Goal: Understand process/instructions: Learn how to perform a task or action

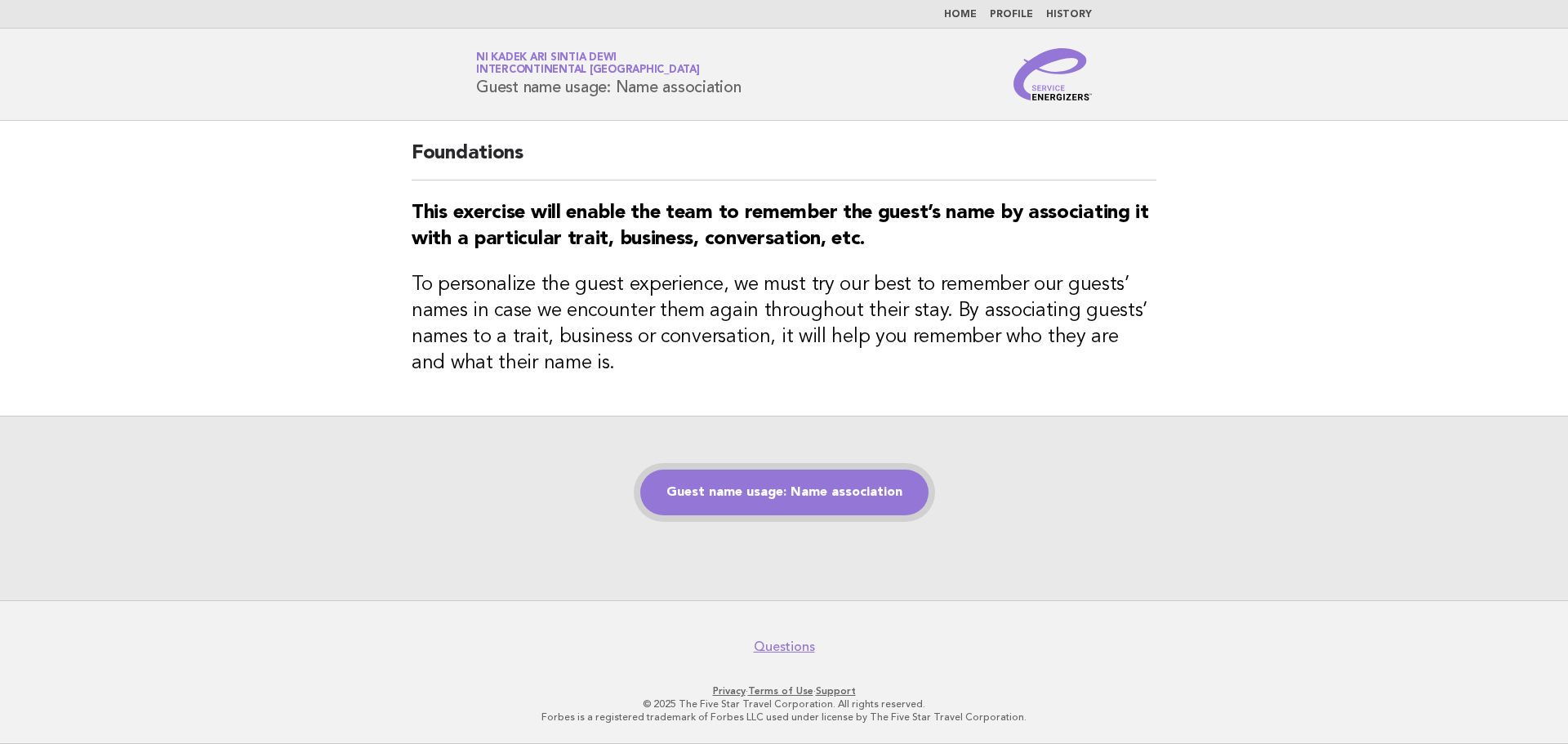
click at [801, 488] on link "Guest name usage: Name association" at bounding box center [784, 492] width 289 height 46
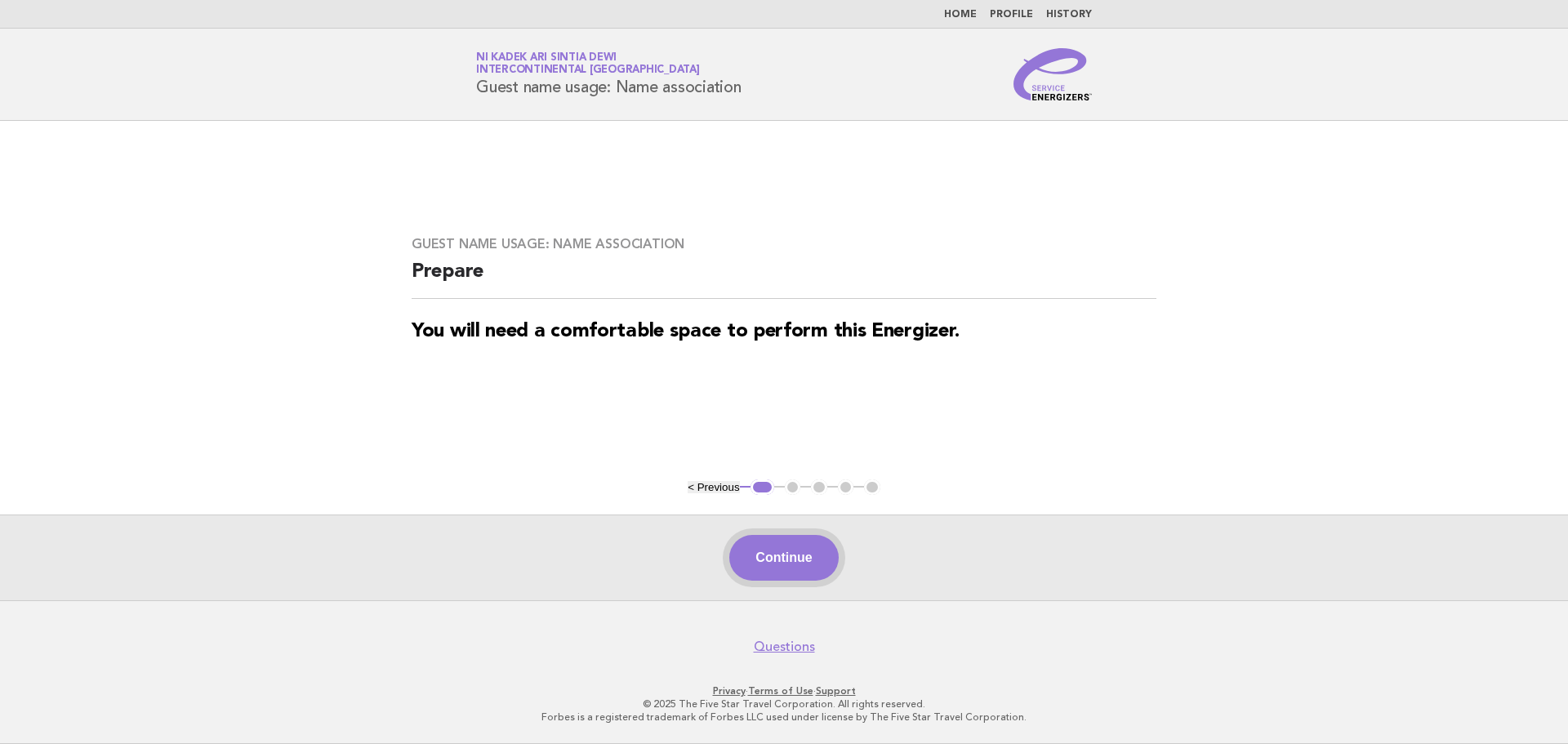
click at [784, 547] on button "Continue" at bounding box center [784, 557] width 108 height 46
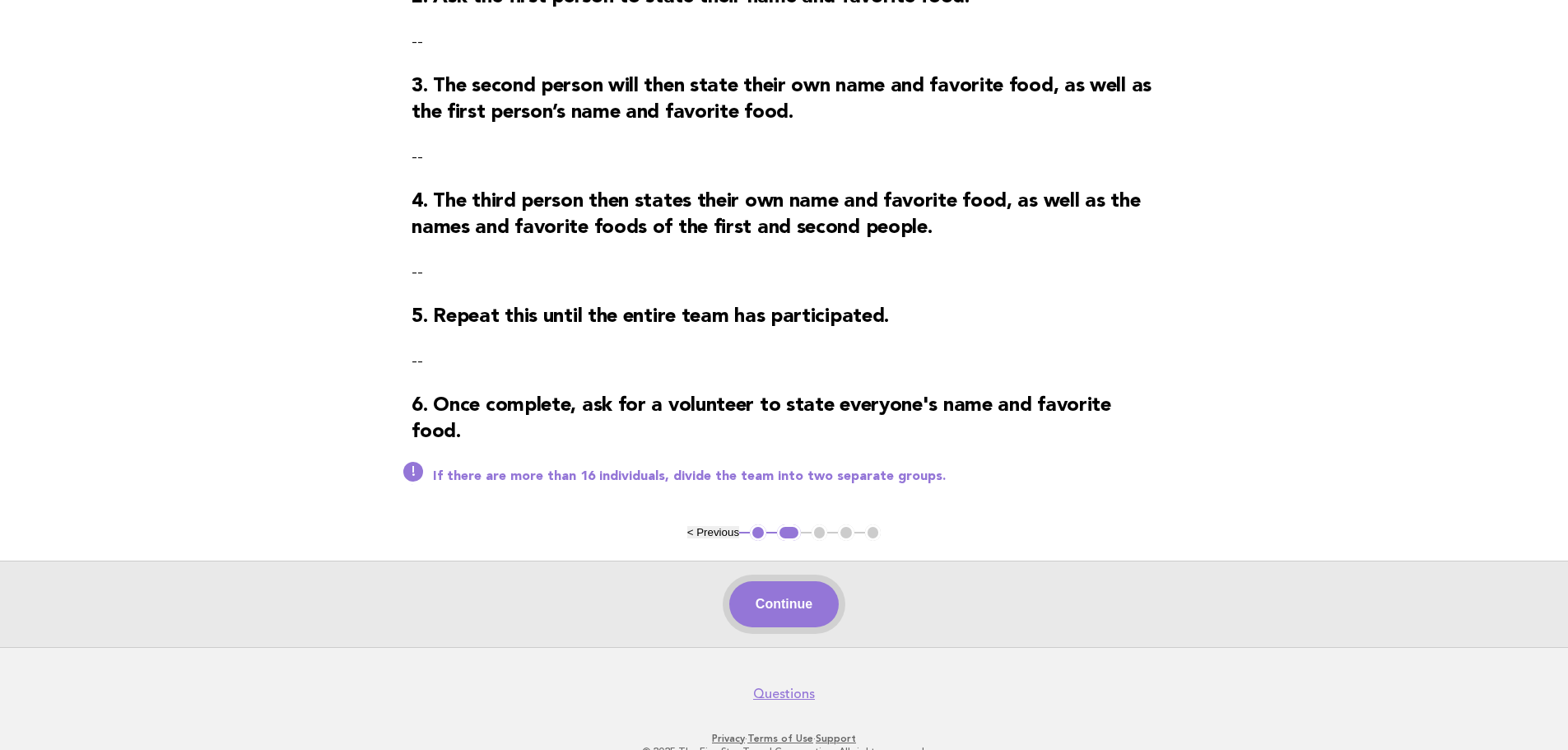
click at [806, 617] on button "Continue" at bounding box center [784, 604] width 109 height 46
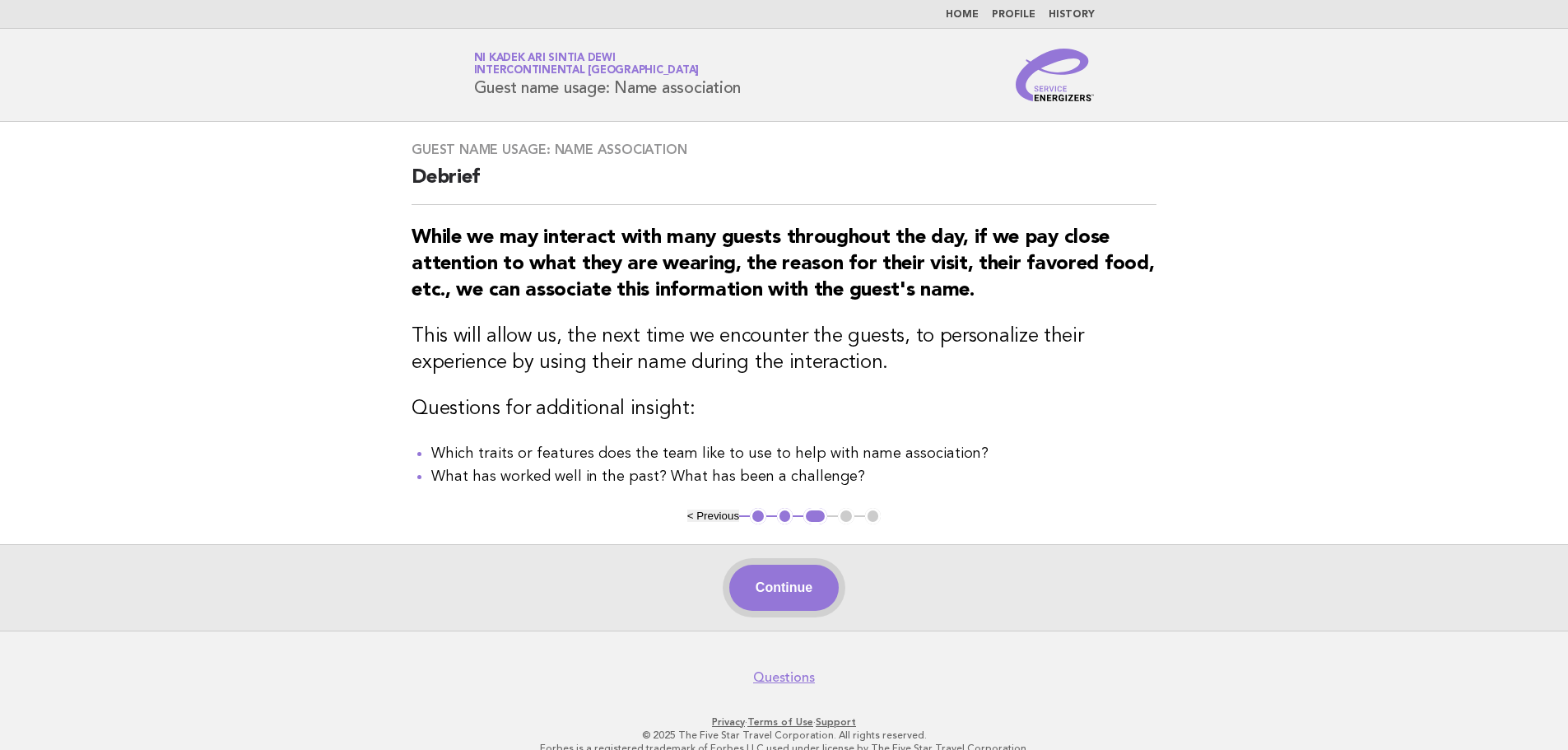
click at [804, 600] on button "Continue" at bounding box center [784, 587] width 109 height 46
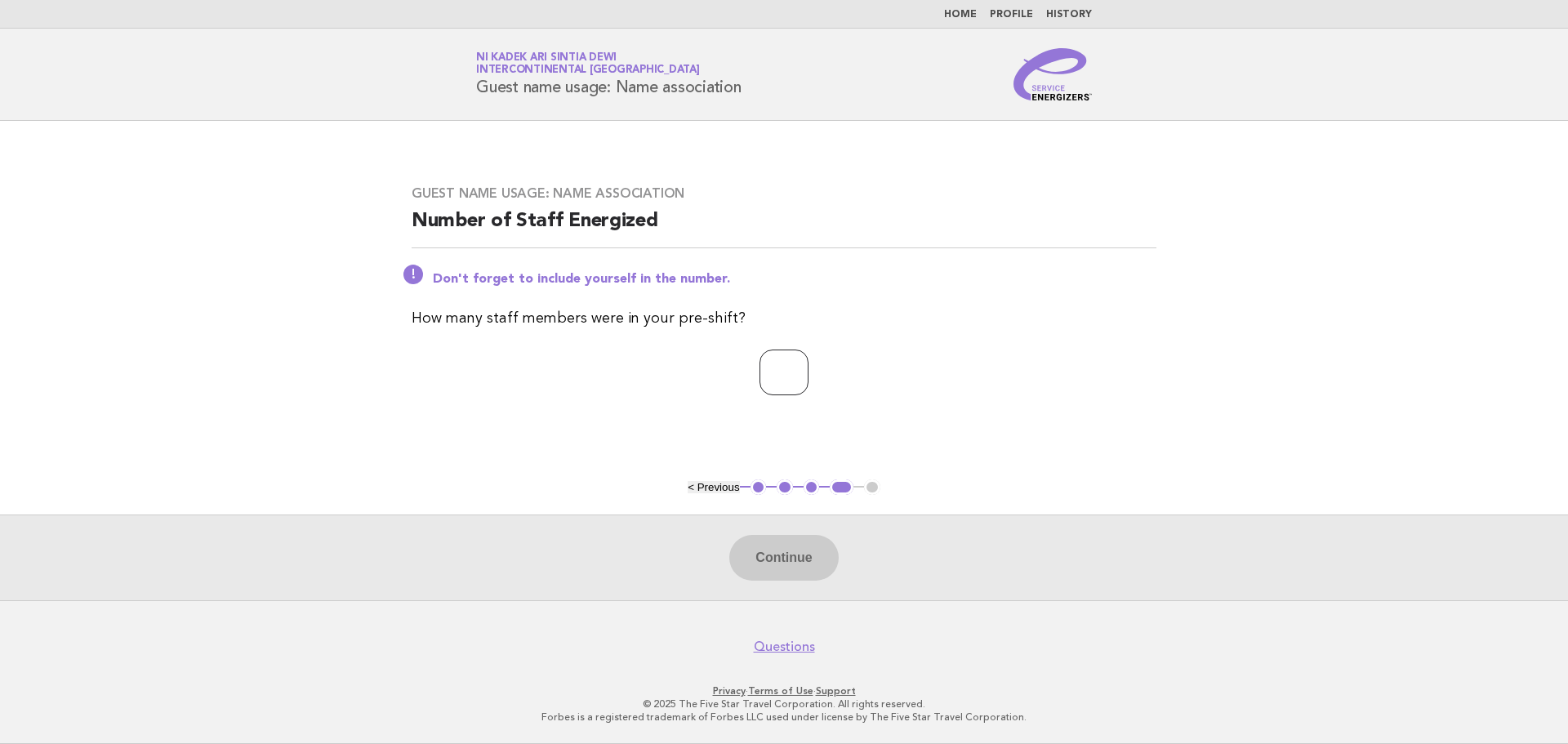
click at [781, 367] on input "number" at bounding box center [784, 372] width 49 height 46
type input "*"
click at [779, 571] on button "Continue" at bounding box center [784, 557] width 108 height 46
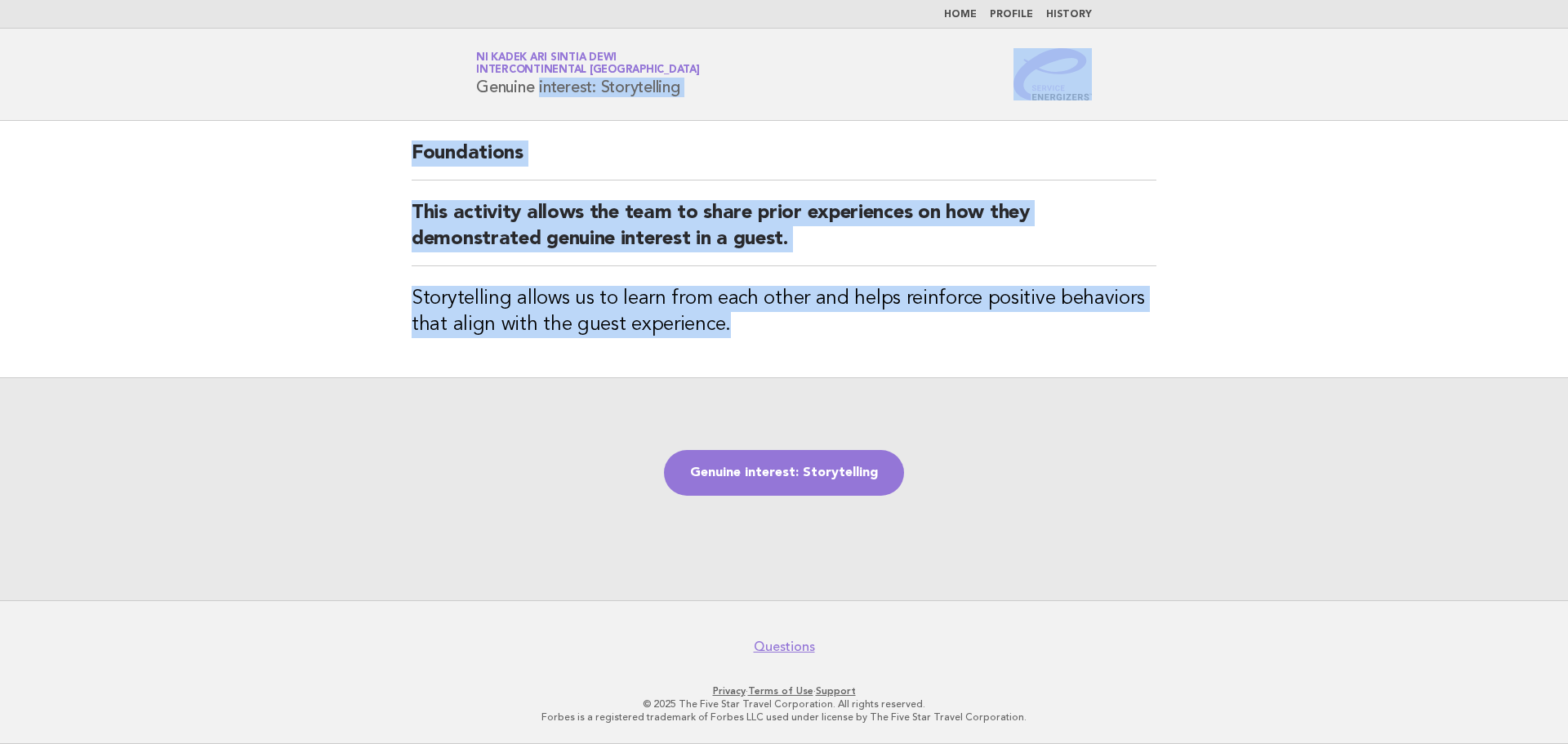
drag, startPoint x: 477, startPoint y: 86, endPoint x: 788, endPoint y: 330, distance: 395.3
click at [788, 330] on body "Home Profile History Service Energizers Ni Kadek Ari Sintia Dewi InterContinent…" at bounding box center [784, 372] width 1568 height 744
copy body "Genuine interest: Storytelling Foundations This activity allows the team to sha…"
click at [767, 472] on link "Genuine interest: Storytelling" at bounding box center [784, 473] width 240 height 46
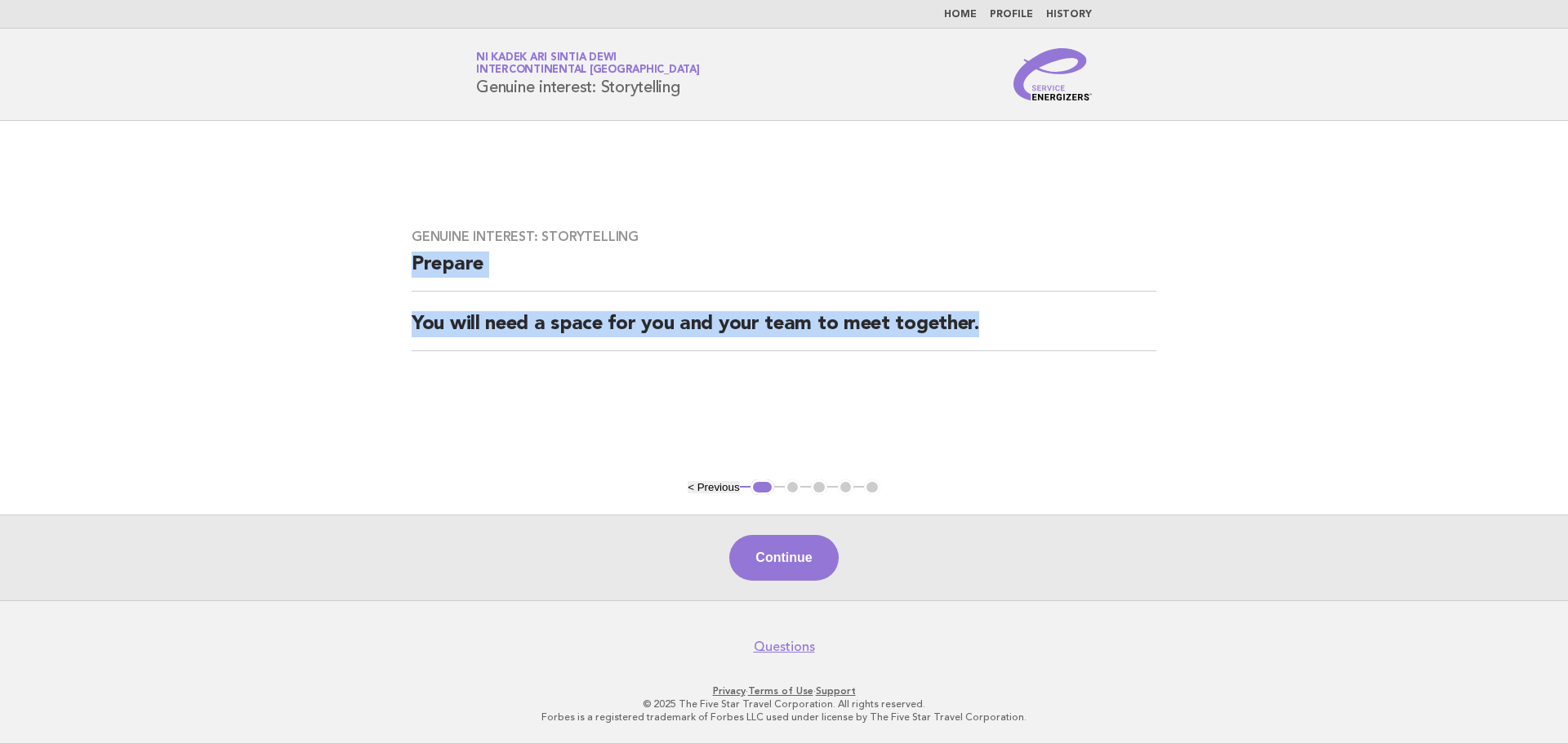
drag, startPoint x: 410, startPoint y: 263, endPoint x: 1024, endPoint y: 304, distance: 615.4
click at [1024, 304] on div "Genuine interest: Storytelling Prepare You will need a space for you and your t…" at bounding box center [784, 299] width 784 height 181
copy div "Prepare You will need a space for you and your team to meet together."
click at [789, 567] on button "Continue" at bounding box center [784, 557] width 108 height 46
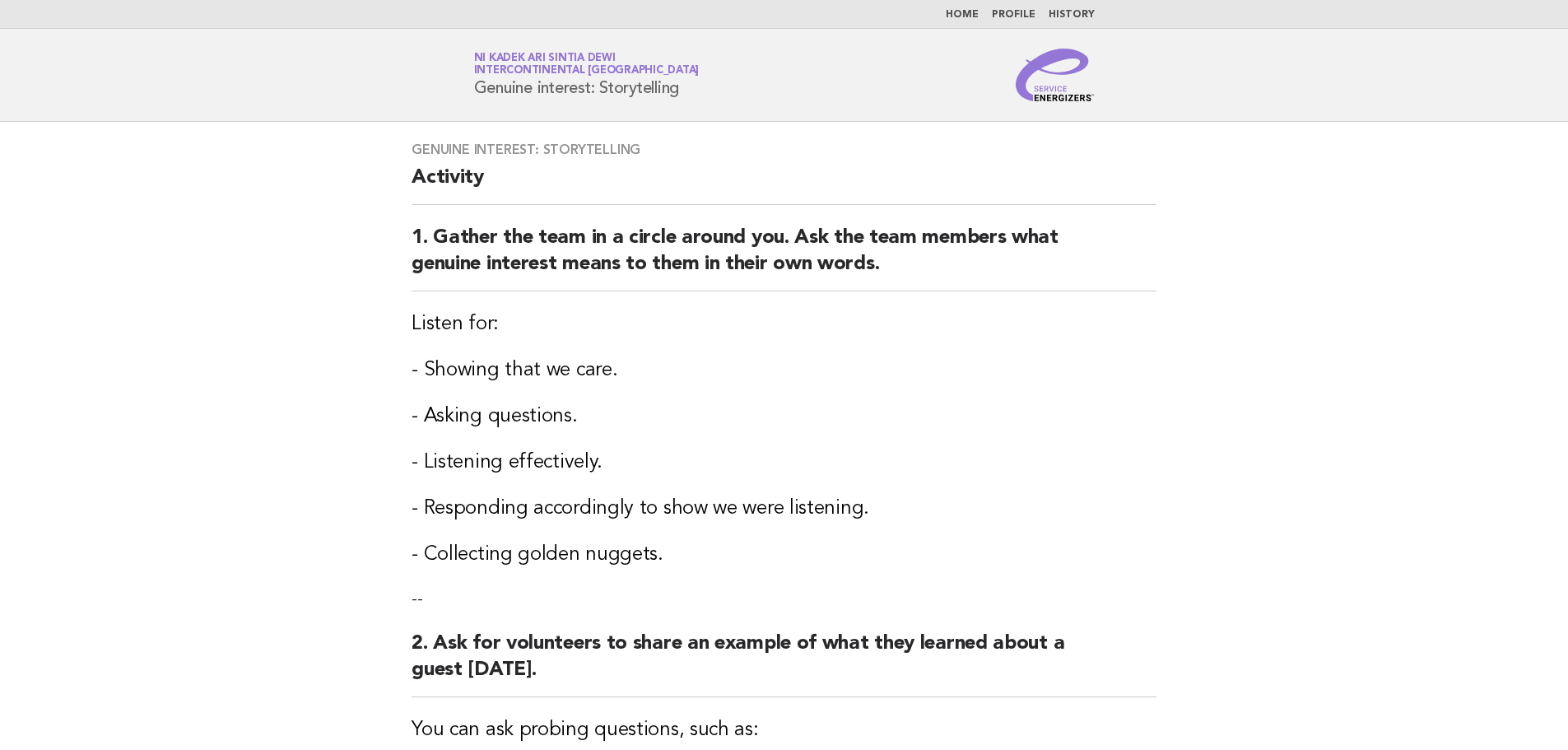
click at [412, 173] on h2 "Activity" at bounding box center [784, 185] width 745 height 40
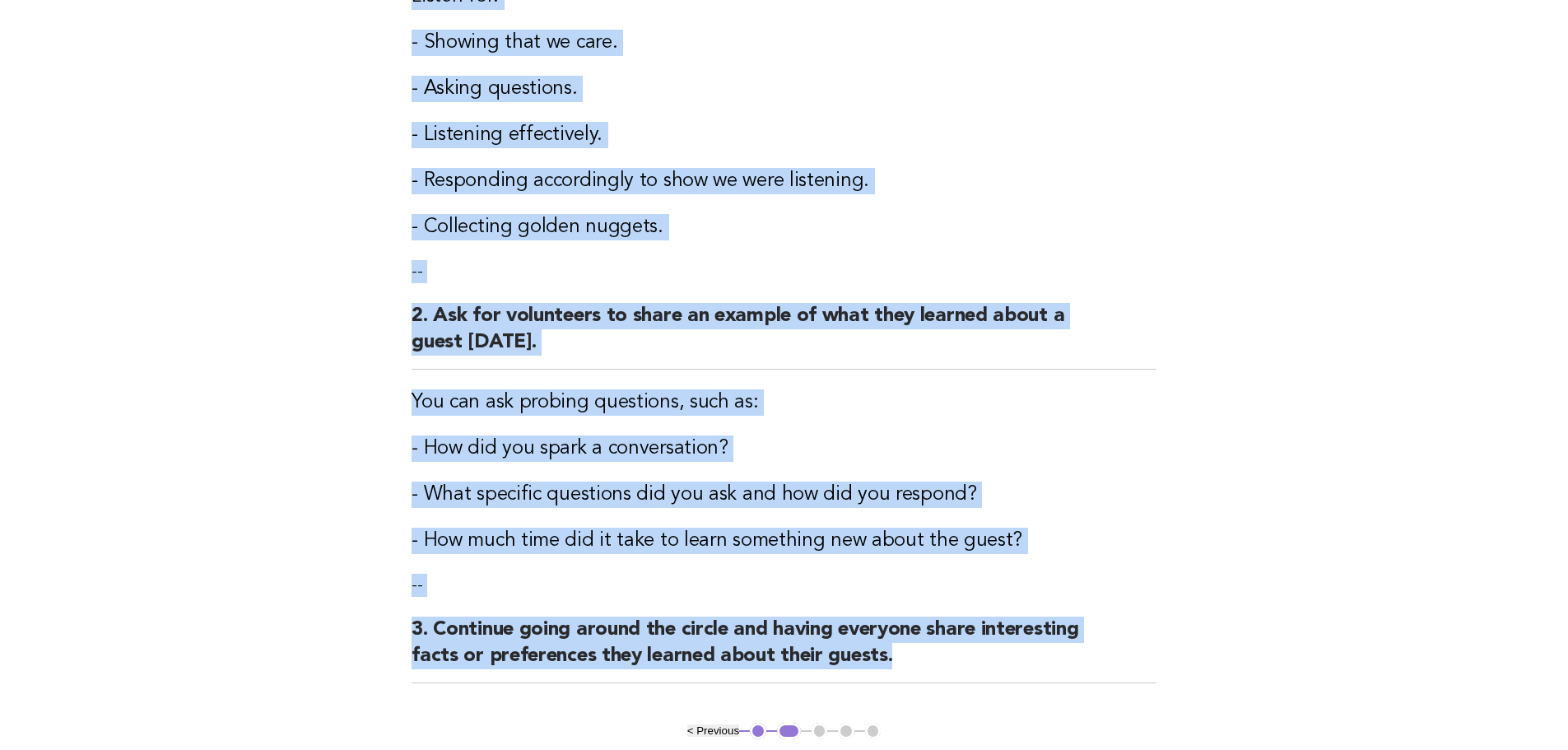
scroll to position [360, 0]
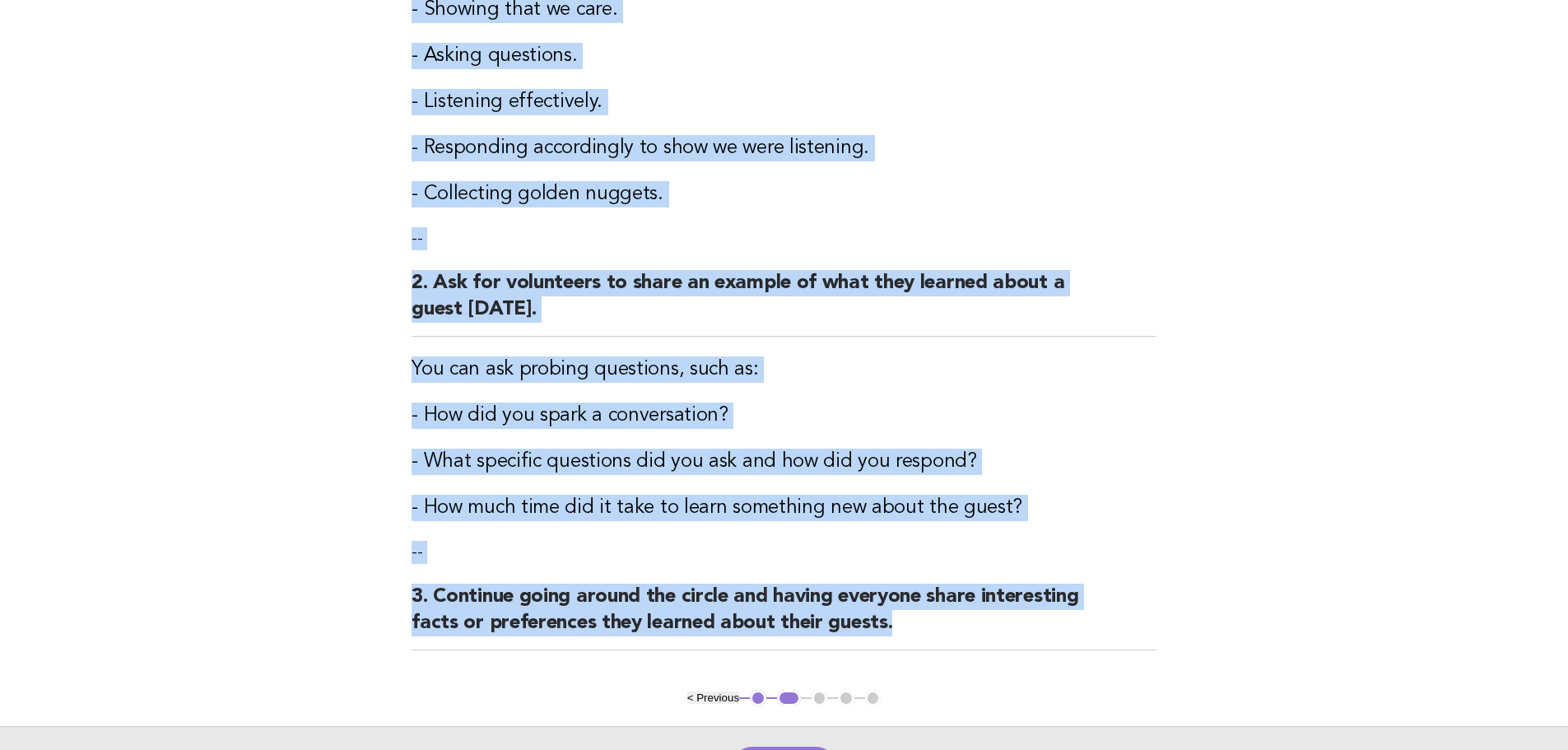
drag, startPoint x: 412, startPoint y: 177, endPoint x: 978, endPoint y: 634, distance: 727.5
click at [978, 634] on div "Genuine interest: Storytelling Activity 1. Gather the team in a circle around y…" at bounding box center [784, 225] width 785 height 929
copy div "Activity 1. Gather the team in a circle around you. Ask the team members what g…"
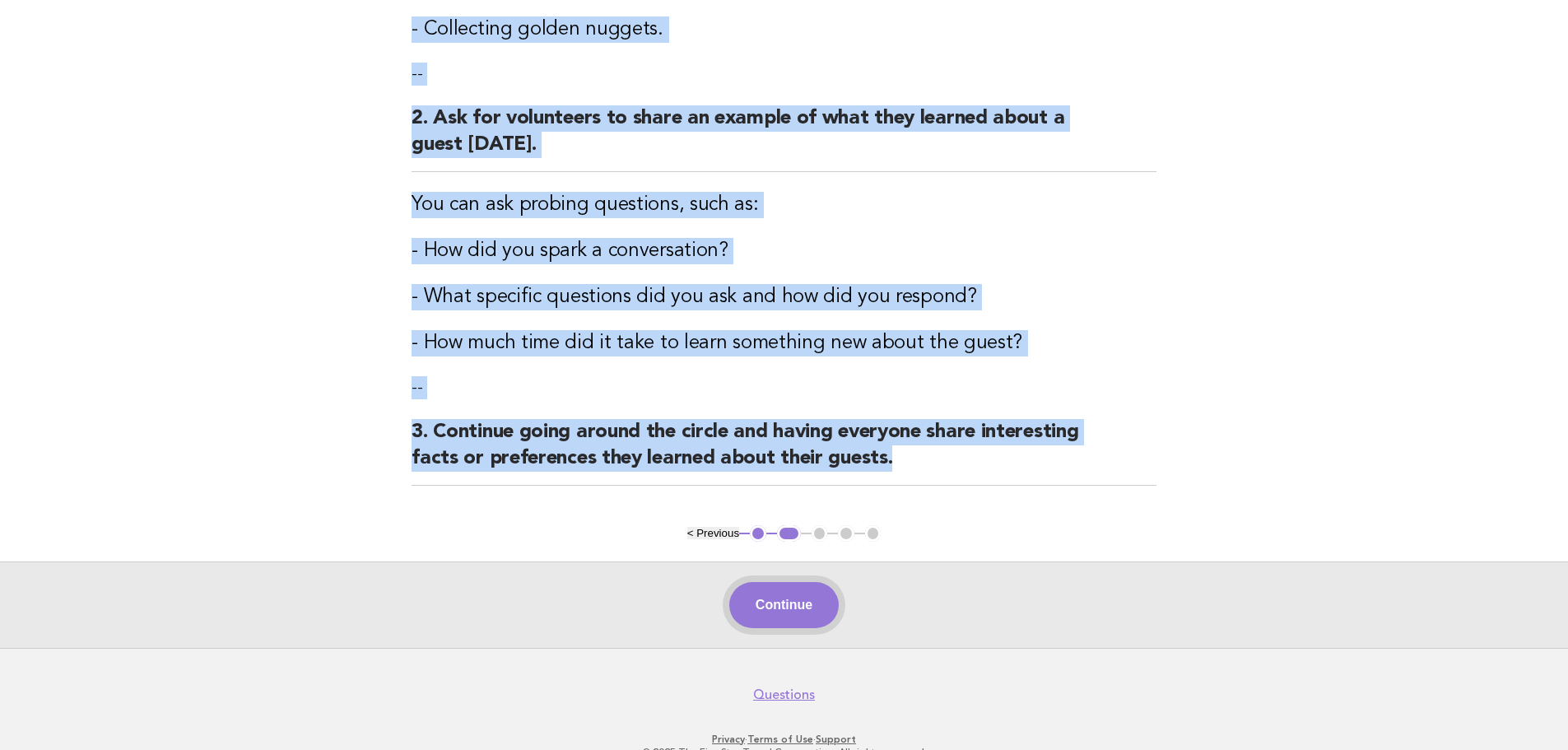
click at [814, 602] on button "Continue" at bounding box center [784, 604] width 109 height 46
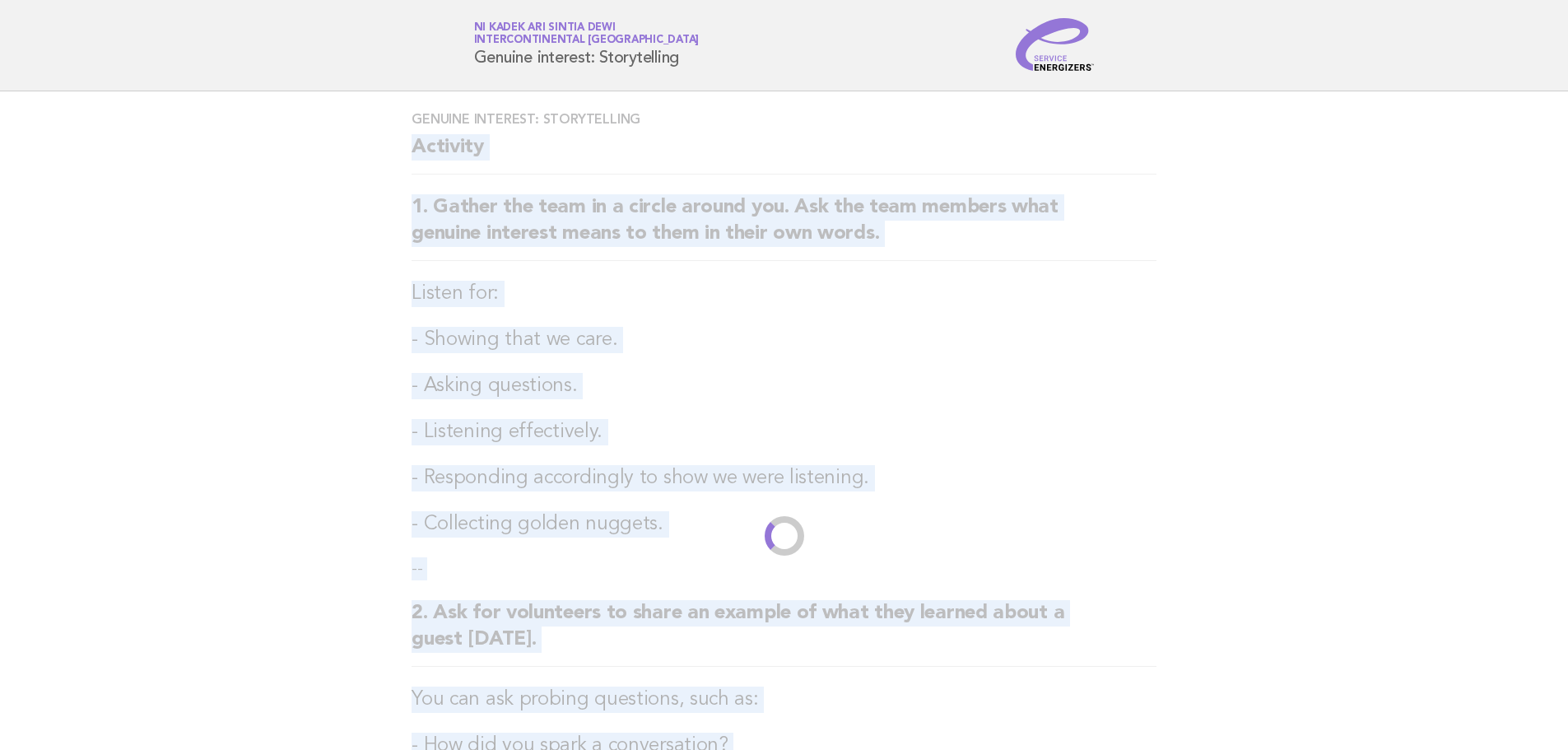
scroll to position [0, 0]
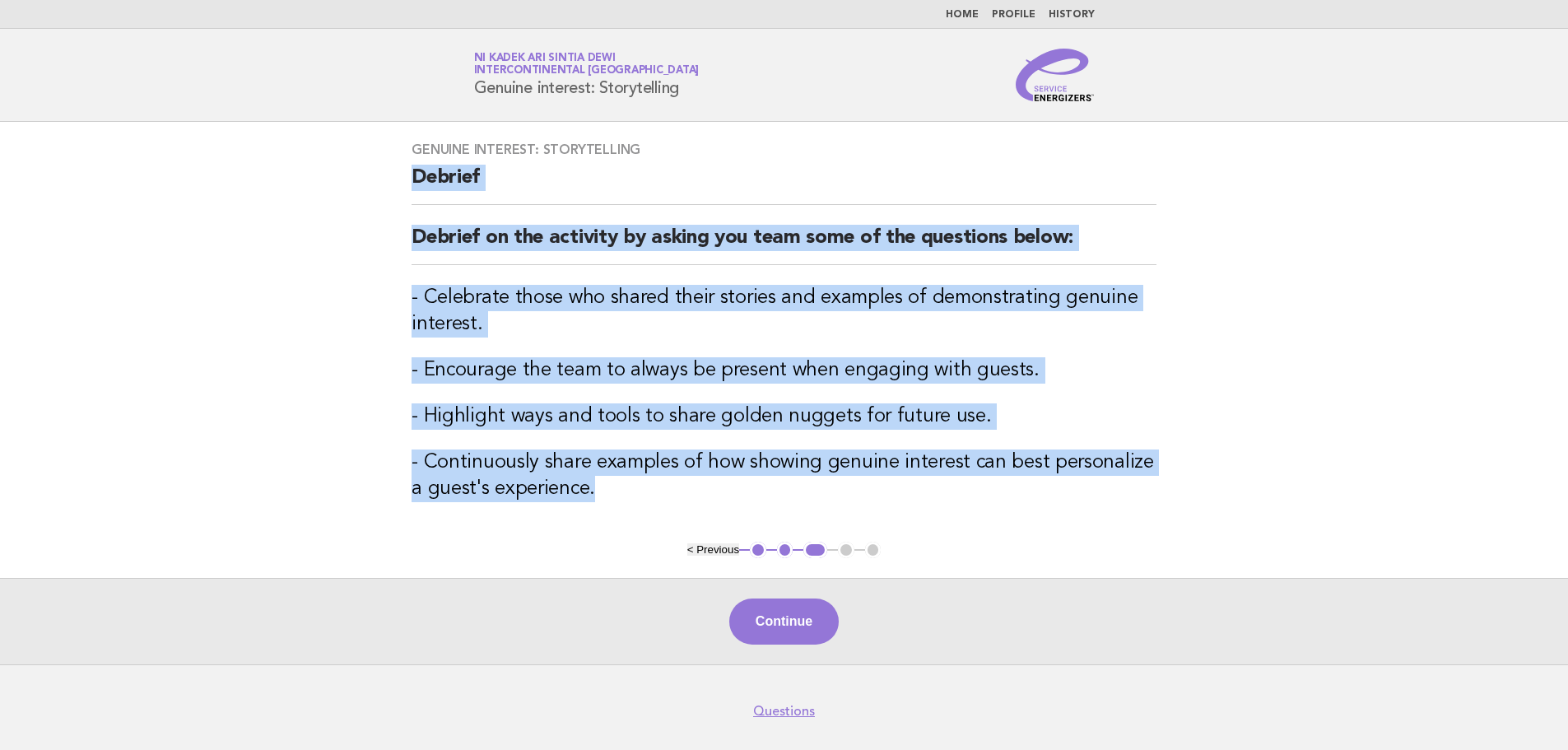
drag, startPoint x: 412, startPoint y: 174, endPoint x: 769, endPoint y: 483, distance: 472.2
click at [769, 483] on div "Genuine interest: Storytelling Debrief Debrief on the activity by asking you te…" at bounding box center [784, 332] width 785 height 420
copy div "Debrief Debrief on the activity by asking you team some of the questions below:…"
click at [820, 624] on button "Continue" at bounding box center [784, 621] width 109 height 46
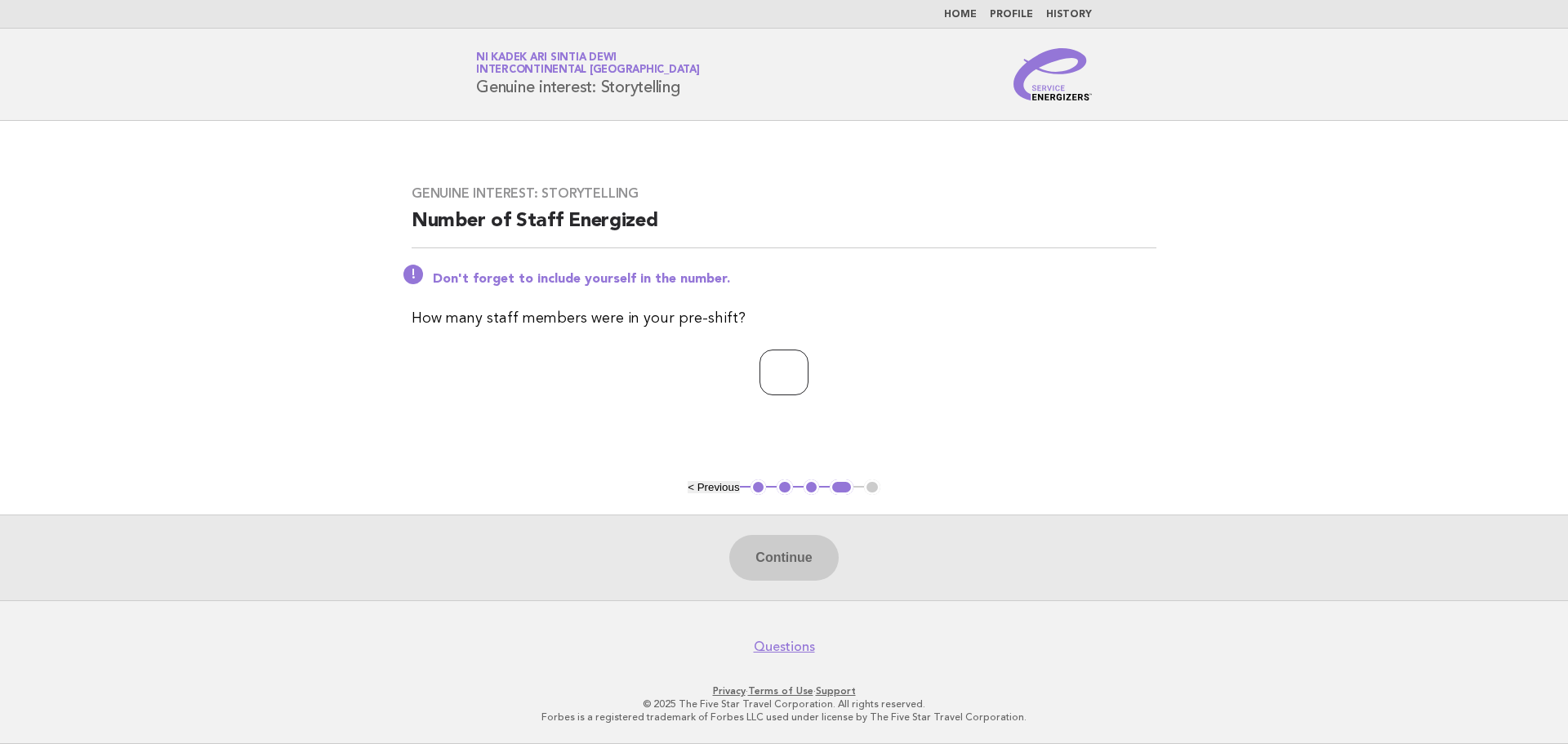
click at [787, 382] on input "number" at bounding box center [784, 372] width 49 height 46
type input "*"
click at [784, 541] on button "Continue" at bounding box center [784, 557] width 108 height 46
